Goal: Complete application form: Complete application form

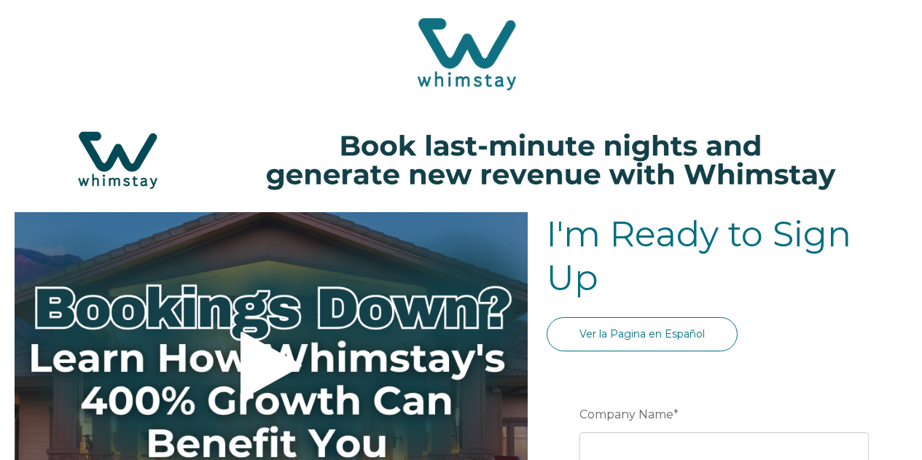
select select "US"
select select "Standard"
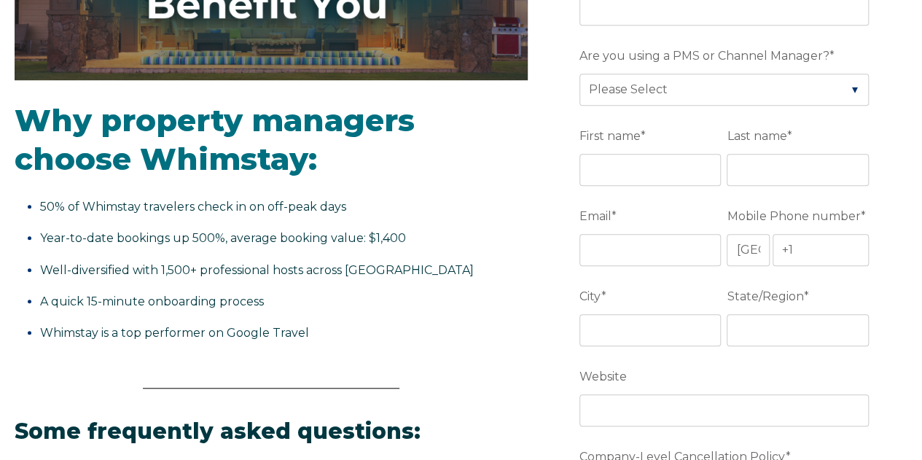
scroll to position [441, 0]
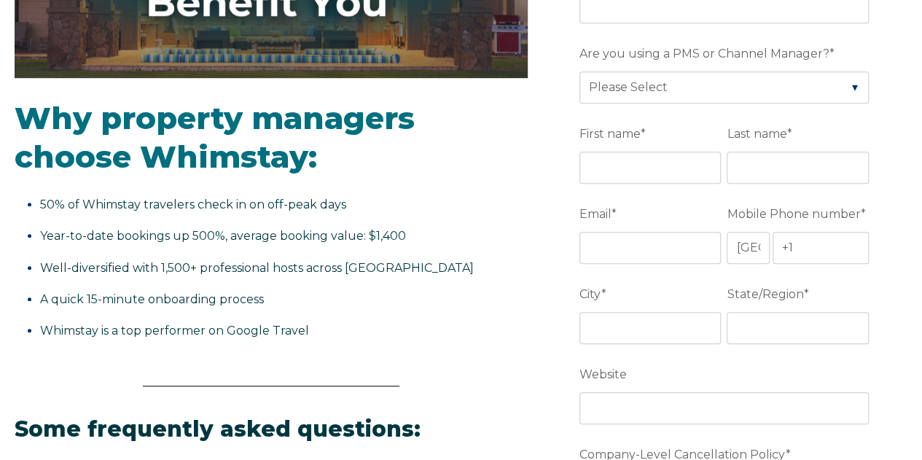
click at [774, 28] on fieldset "Company Name *" at bounding box center [726, 1] width 295 height 80
click at [776, 21] on body "Video player - SSOB Pitch Vid Thumbnail - Click to play video Why property mana…" at bounding box center [461, 424] width 922 height 1731
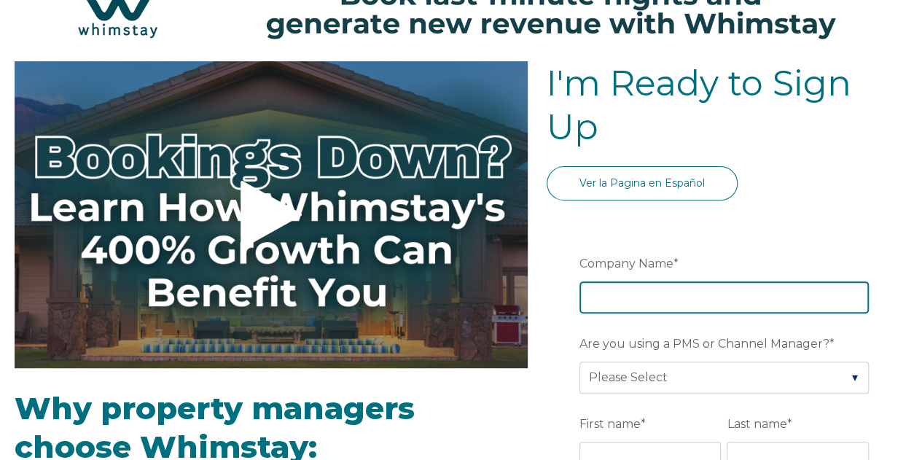
scroll to position [147, 0]
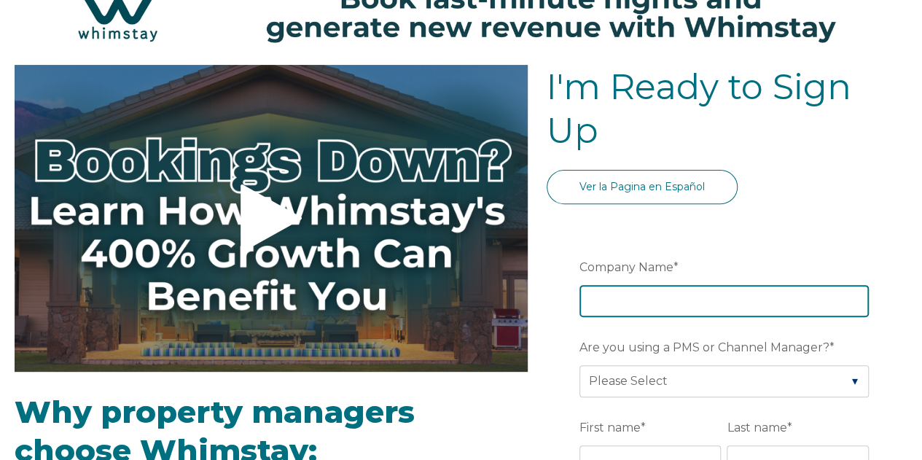
click at [784, 289] on input "Company Name *" at bounding box center [723, 301] width 289 height 32
type input "The Blue Lodge NH"
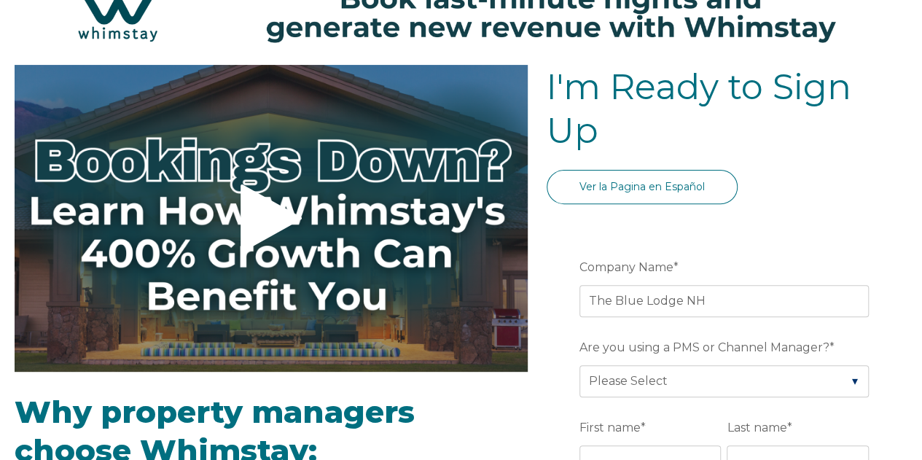
click at [753, 396] on fieldset "Are you using a PMS or Channel Manager? * Please Select Barefoot BookingPal Boo…" at bounding box center [726, 374] width 295 height 80
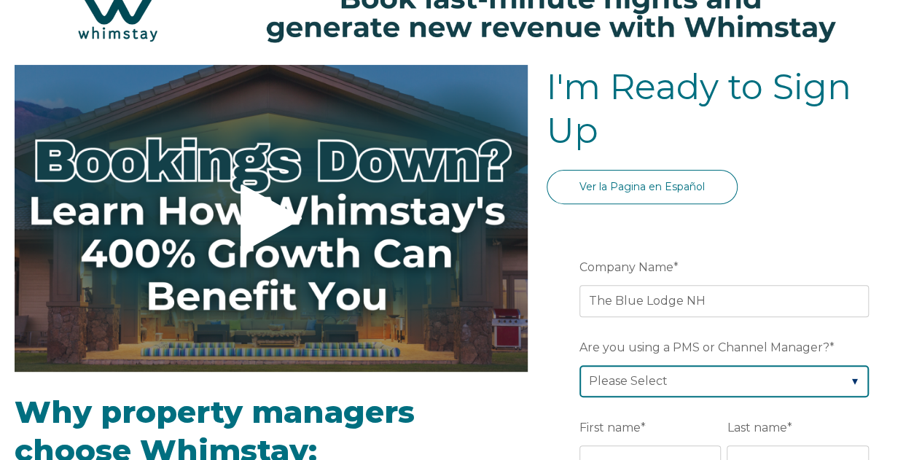
click at [756, 392] on select "Please Select Barefoot BookingPal Boost Brightside CiiRUS Escapia Guesty Hostaw…" at bounding box center [723, 381] width 289 height 32
select select "Lodgify"
click at [581, 365] on select "Please Select Barefoot BookingPal Boost Brightside CiiRUS Escapia Guesty Hostaw…" at bounding box center [723, 381] width 289 height 32
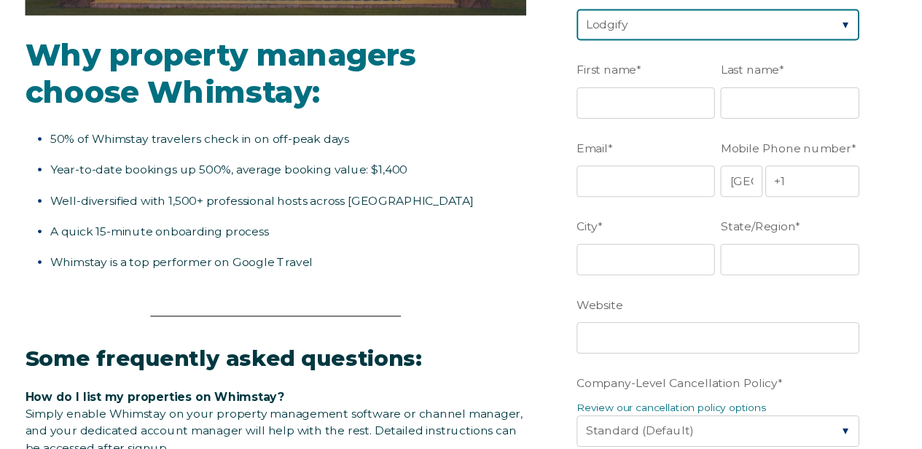
scroll to position [522, 0]
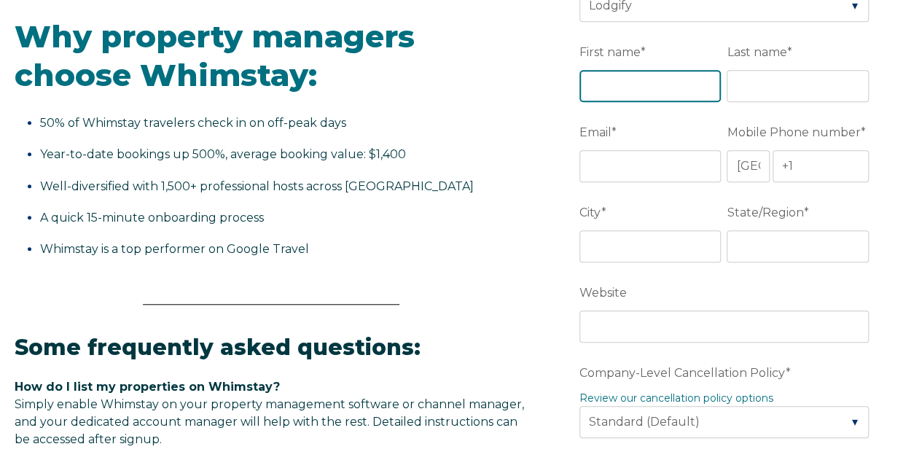
click at [644, 87] on input "First name *" at bounding box center [650, 86] width 142 height 32
type input "Danielle"
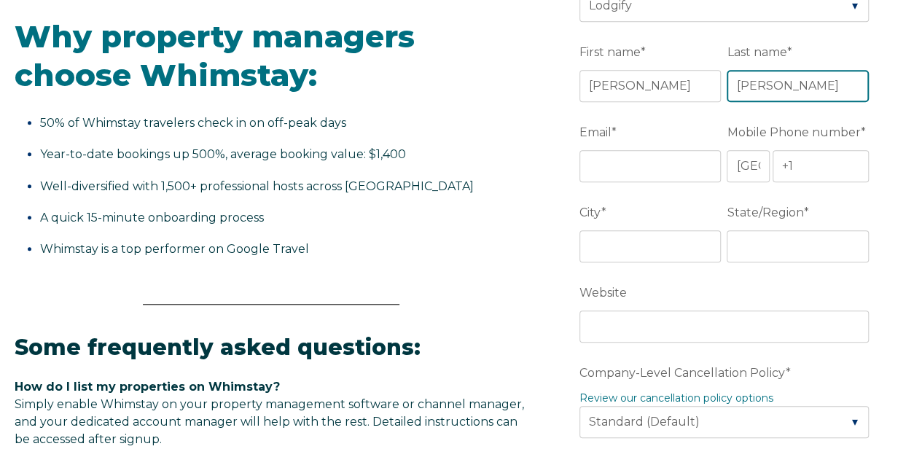
type input "Ingham"
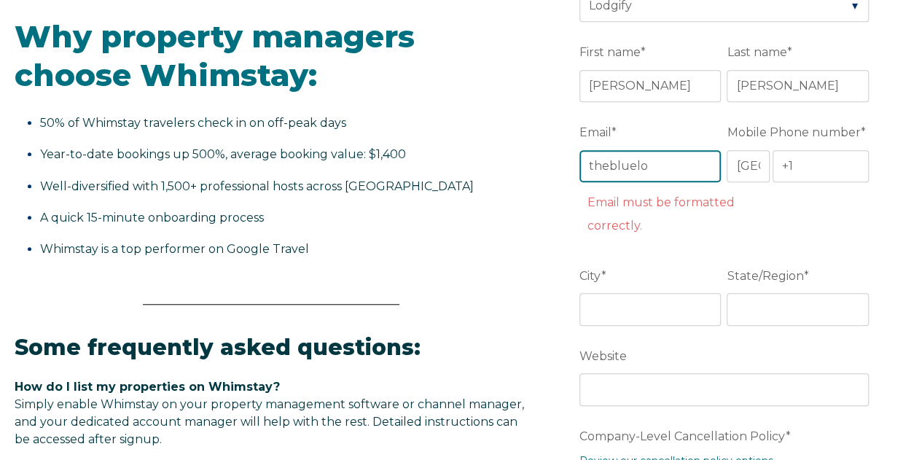
type input "[EMAIL_ADDRESS][DOMAIN_NAME]"
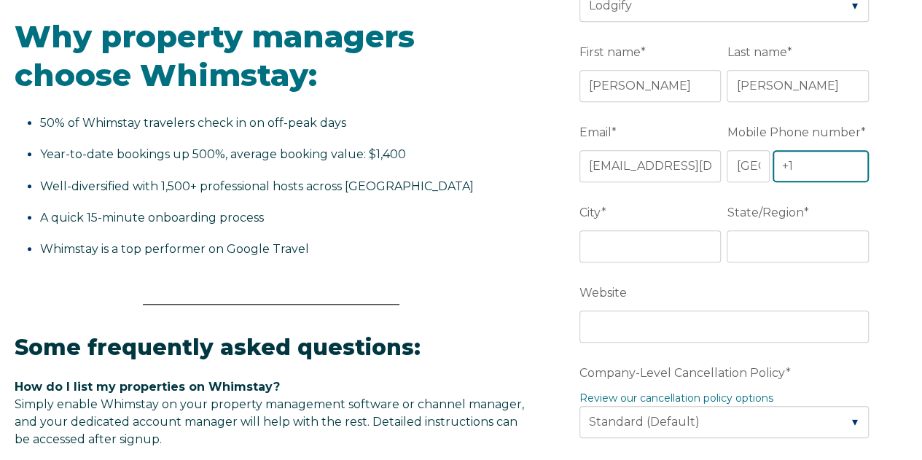
click at [819, 164] on input "+1" at bounding box center [820, 166] width 96 height 32
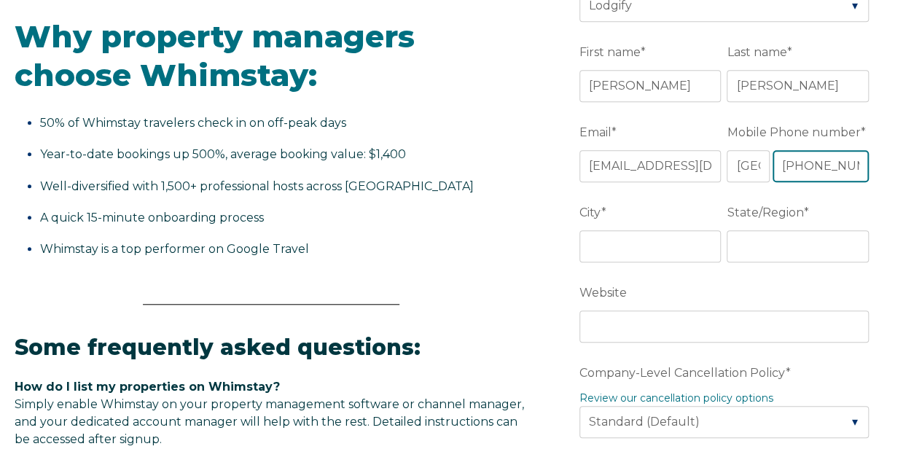
scroll to position [0, 1]
type input "+1 5082543118"
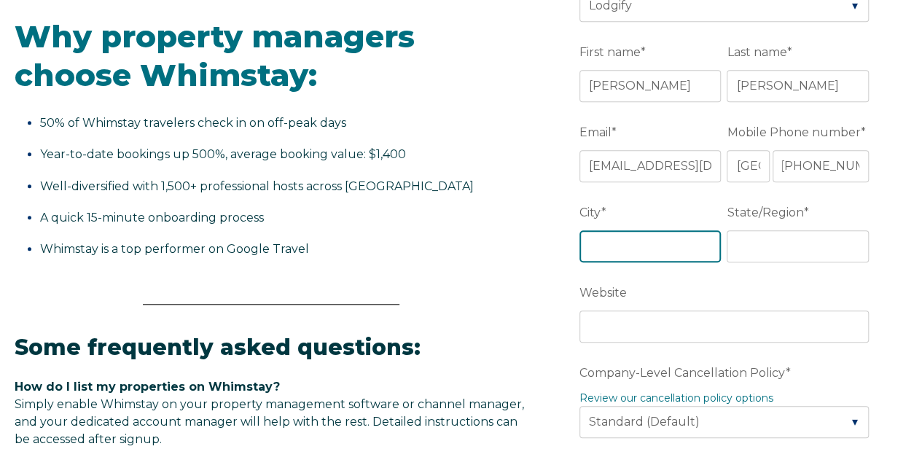
scroll to position [0, 0]
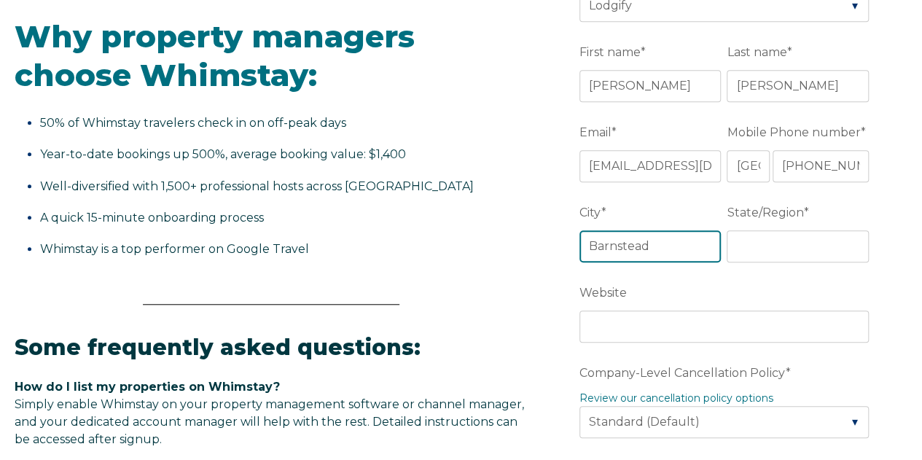
type input "Barnstead"
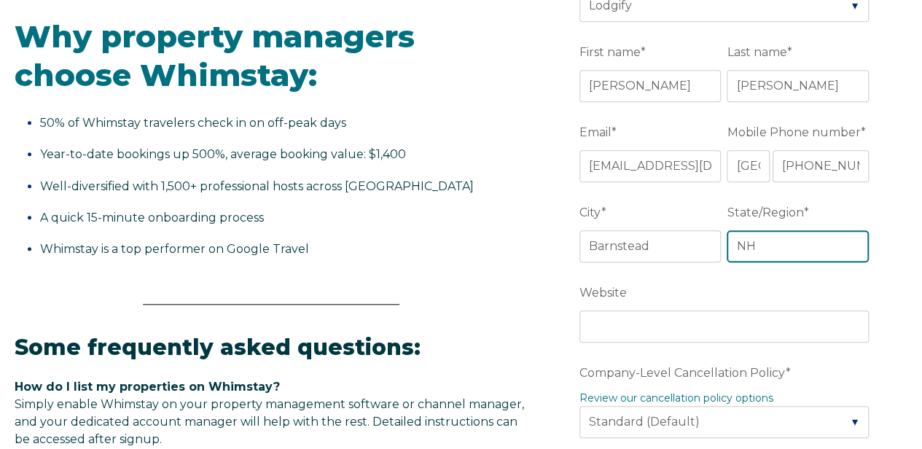
type input "NH"
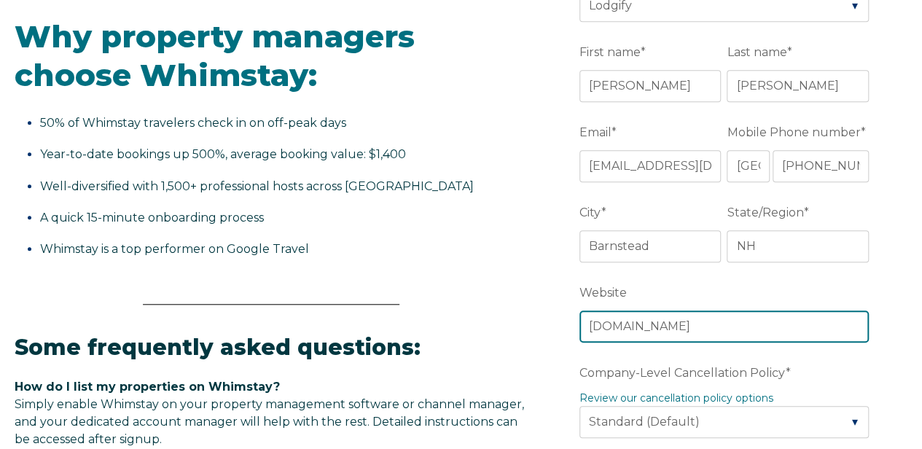
type input "thebluelodgenh.com"
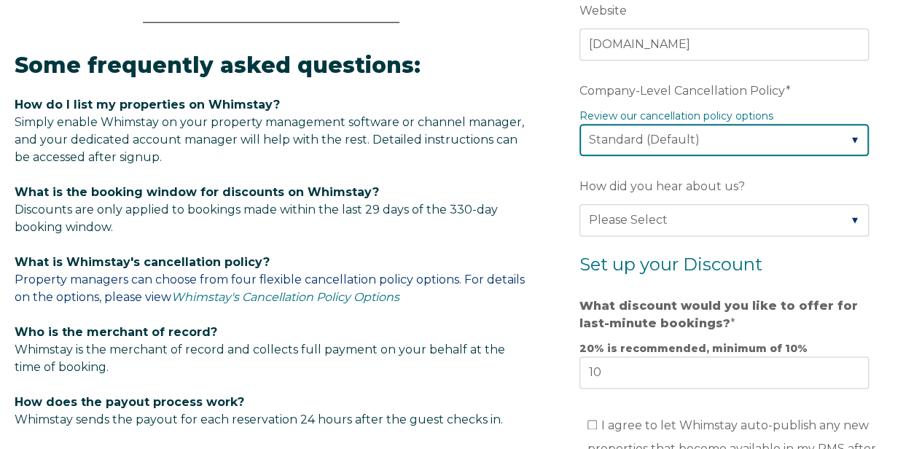
scroll to position [813, 0]
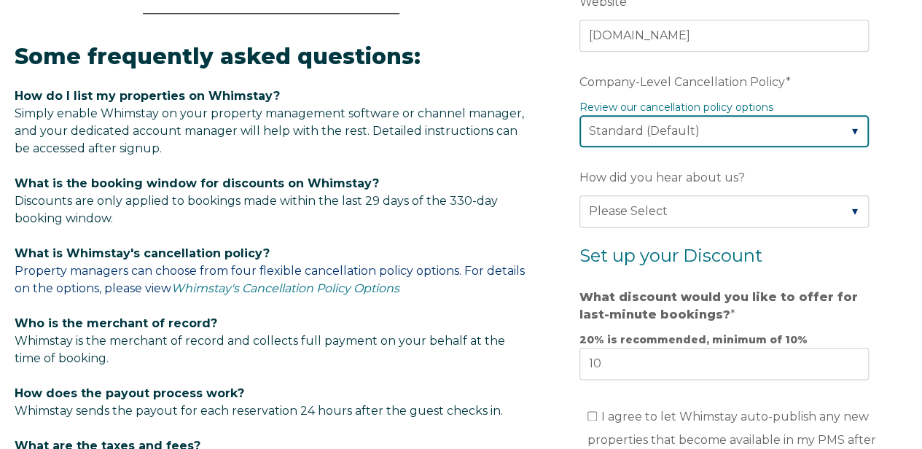
click at [819, 117] on select "Please Select Partial Standard (Default) Moderate Strict" at bounding box center [723, 131] width 289 height 32
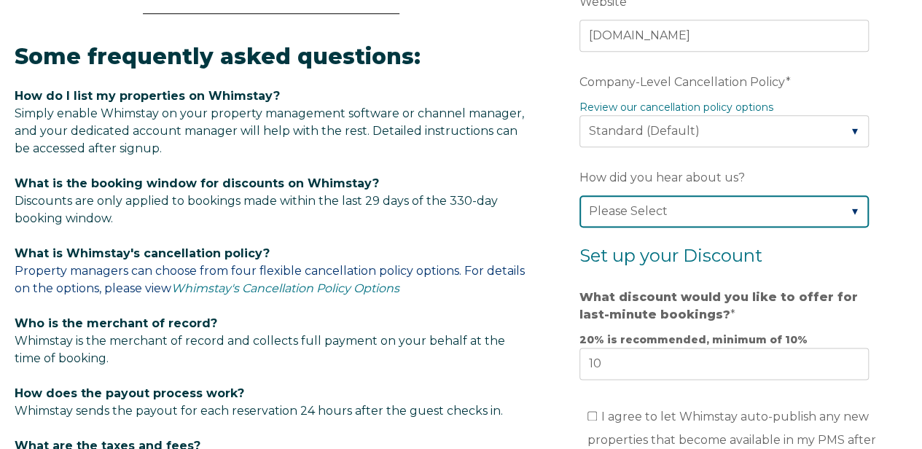
click at [761, 195] on select "Please Select Found Whimstay through a Google search Spoke to a Whimstay salesp…" at bounding box center [723, 211] width 289 height 32
select select "Referral from a Friend"
click at [581, 195] on select "Please Select Found Whimstay through a Google search Spoke to a Whimstay salesp…" at bounding box center [723, 211] width 289 height 32
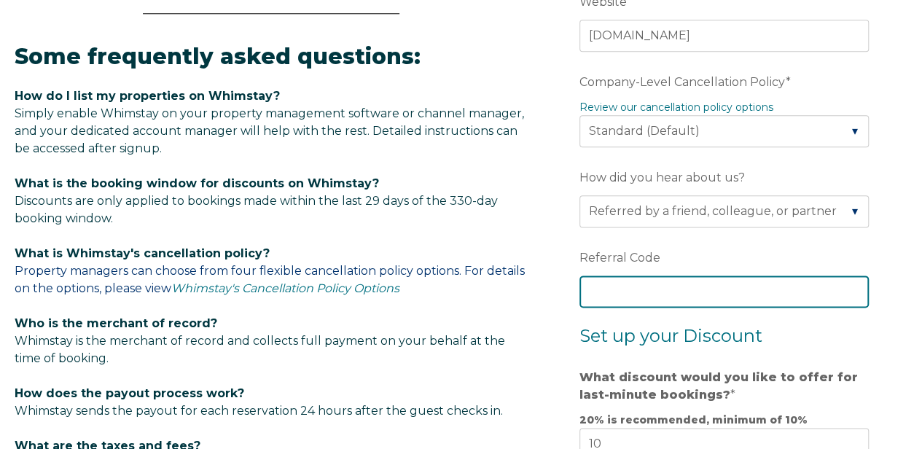
click at [776, 299] on input "Referral Code" at bounding box center [723, 291] width 289 height 32
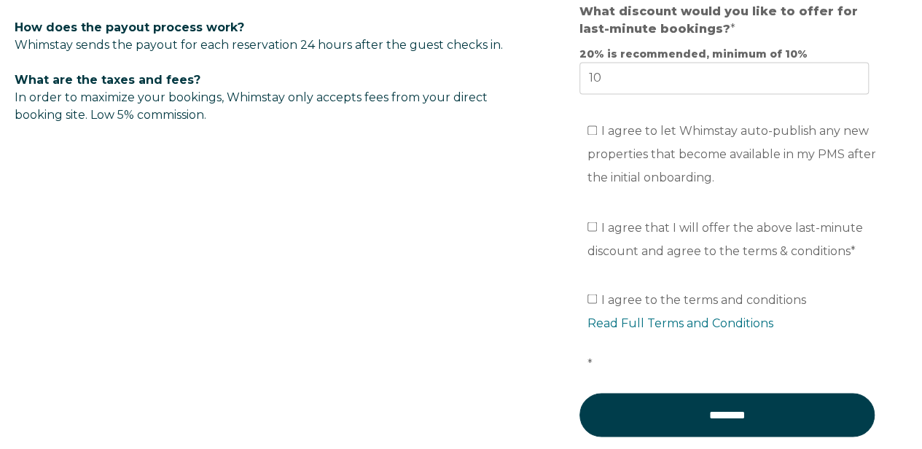
scroll to position [1214, 0]
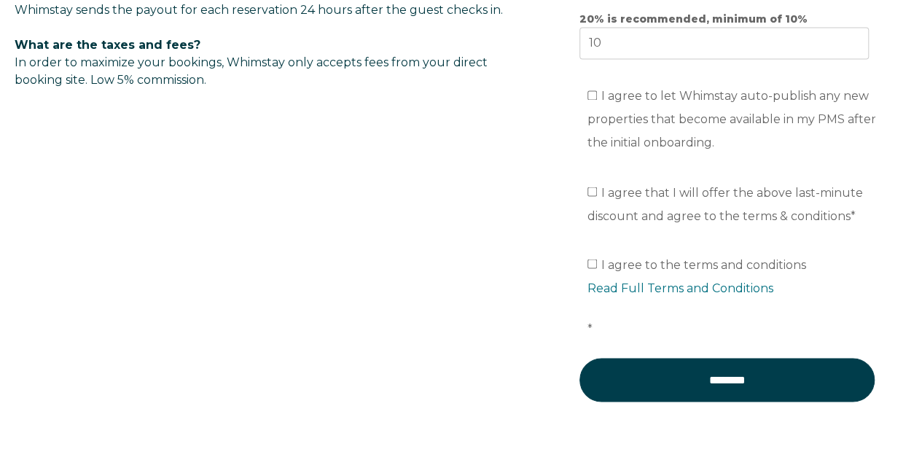
click at [753, 94] on span "I agree to let Whimstay auto-publish any new properties that become available i…" at bounding box center [731, 119] width 289 height 60
click at [597, 94] on input "I agree to let Whimstay auto-publish any new properties that become available i…" at bounding box center [591, 94] width 9 height 9
checkbox input "true"
click at [743, 185] on span "I agree that I will offer the above last-minute discount and agree to the terms…" at bounding box center [724, 203] width 275 height 37
click at [597, 187] on input "I agree that I will offer the above last-minute discount and agree to the terms…" at bounding box center [591, 191] width 9 height 9
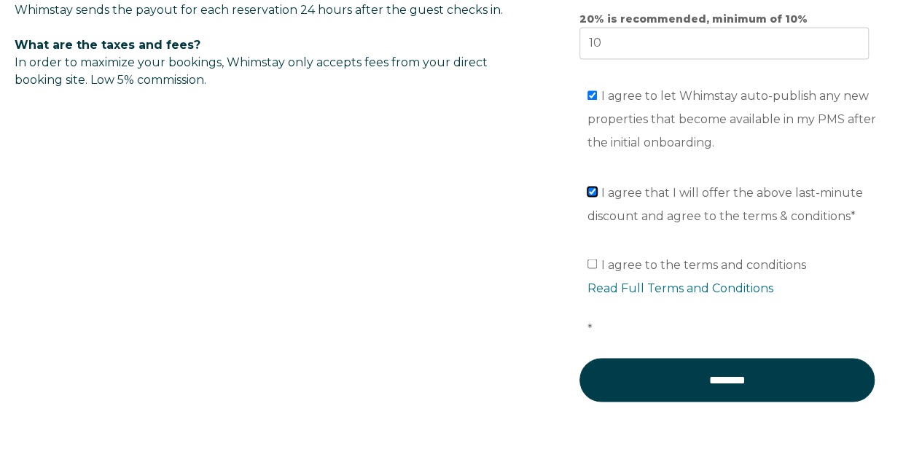
checkbox input "true"
click at [732, 267] on li "I agree to the terms and conditions Read Full Terms and Conditions *" at bounding box center [731, 296] width 289 height 87
click at [735, 262] on span "I agree to the terms and conditions Read Full Terms and Conditions *" at bounding box center [731, 296] width 289 height 78
click at [597, 262] on input "I agree to the terms and conditions Read Full Terms and Conditions *" at bounding box center [591, 263] width 9 height 9
checkbox input "true"
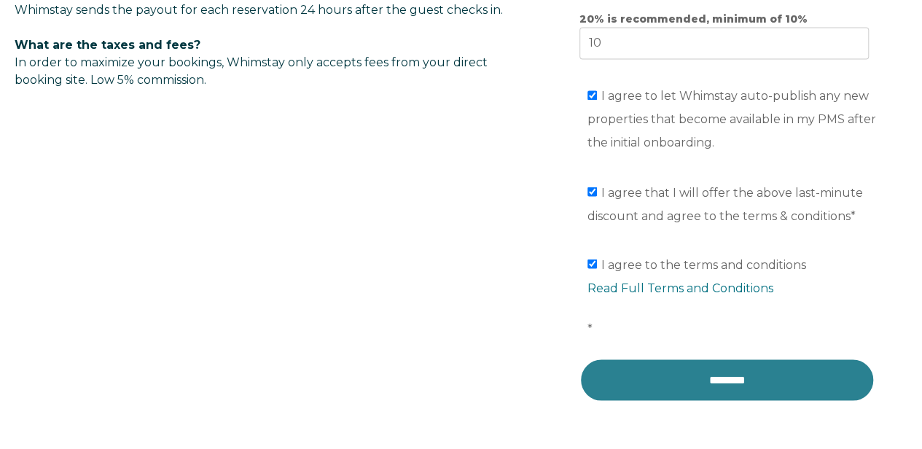
click at [718, 383] on input "********" at bounding box center [726, 380] width 295 height 44
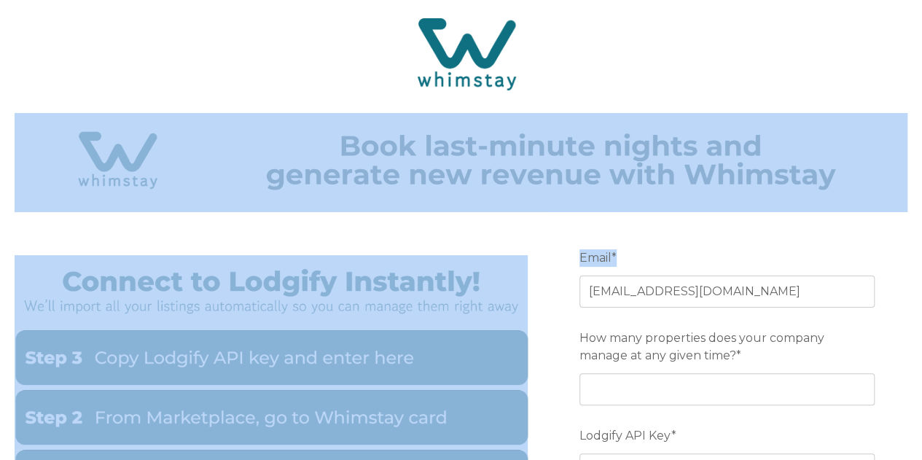
drag, startPoint x: 919, startPoint y: 136, endPoint x: 921, endPoint y: 221, distance: 84.6
click at [867, 194] on img at bounding box center [461, 160] width 893 height 95
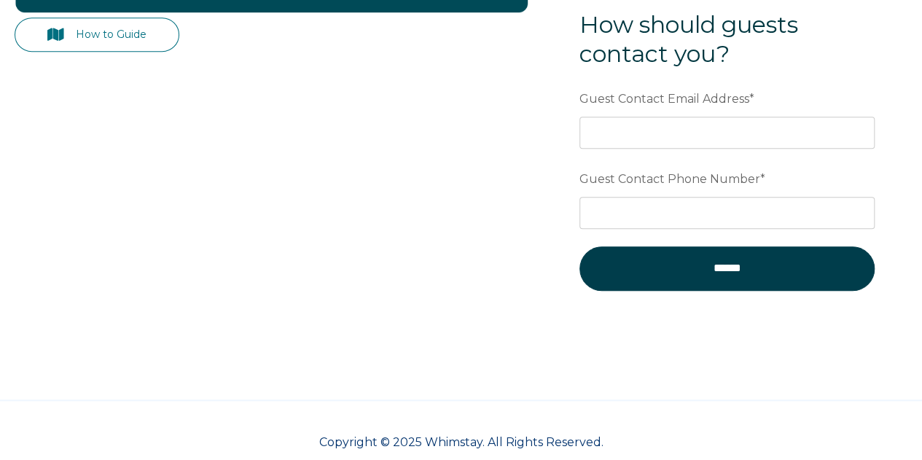
scroll to position [514, 0]
